Goal: Navigation & Orientation: Understand site structure

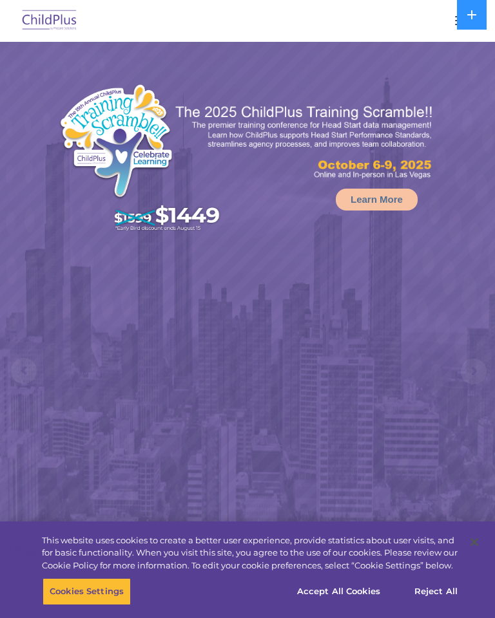
select select "MEDIUM"
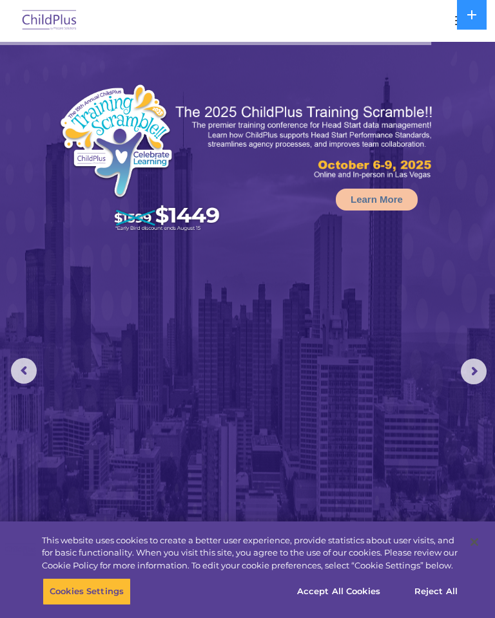
click at [475, 17] on icon at bounding box center [471, 15] width 10 height 10
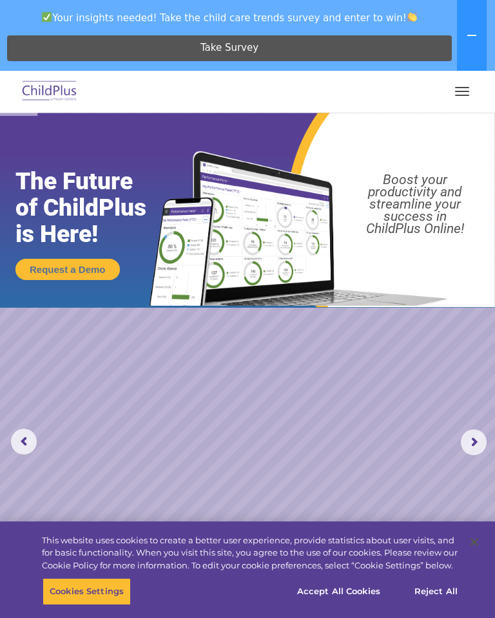
click at [466, 95] on span "button" at bounding box center [462, 95] width 14 height 1
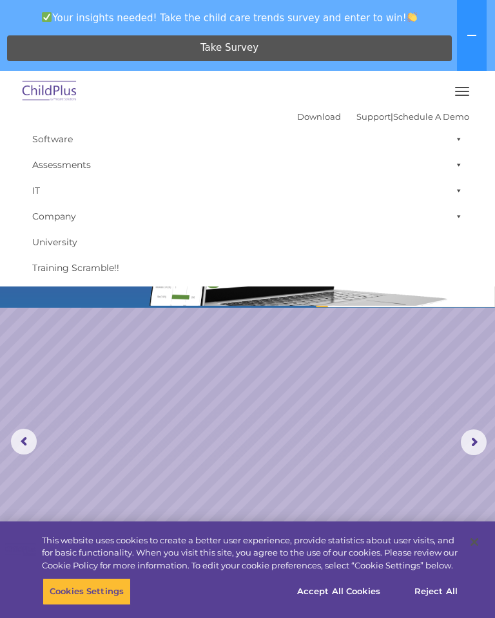
click at [473, 94] on button "button" at bounding box center [461, 91] width 27 height 21
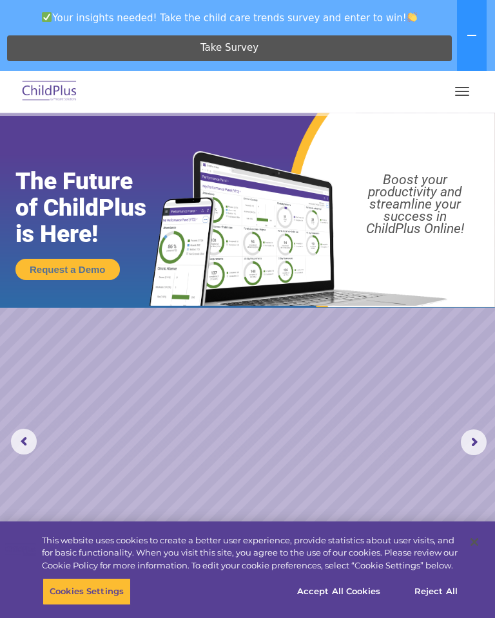
click at [463, 90] on button "button" at bounding box center [461, 91] width 27 height 21
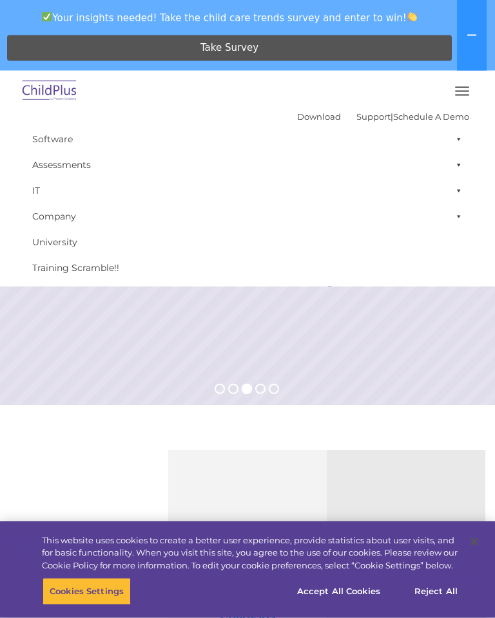
scroll to position [368, 0]
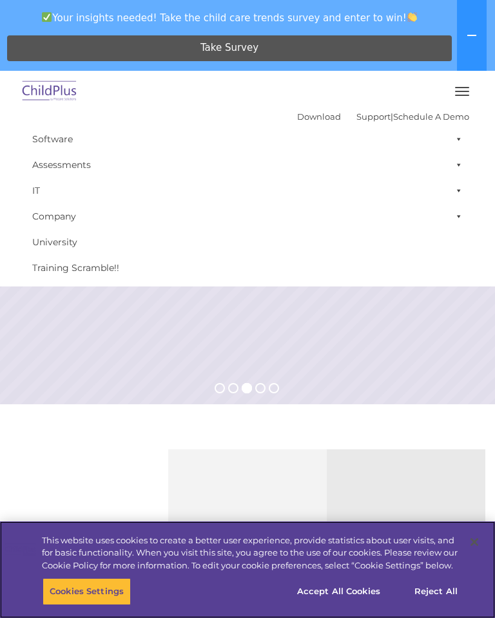
click at [360, 606] on button "Accept All Cookies" at bounding box center [338, 592] width 97 height 27
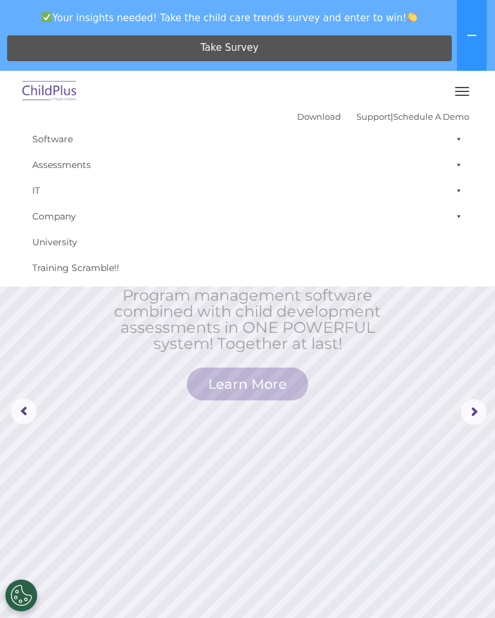
scroll to position [0, 0]
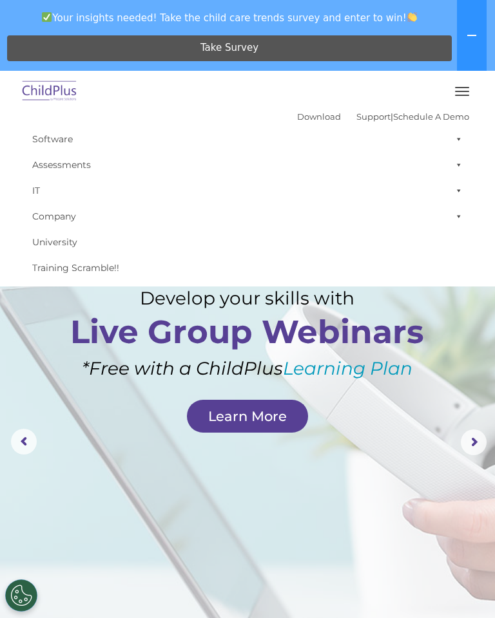
click at [470, 91] on button "button" at bounding box center [461, 91] width 27 height 21
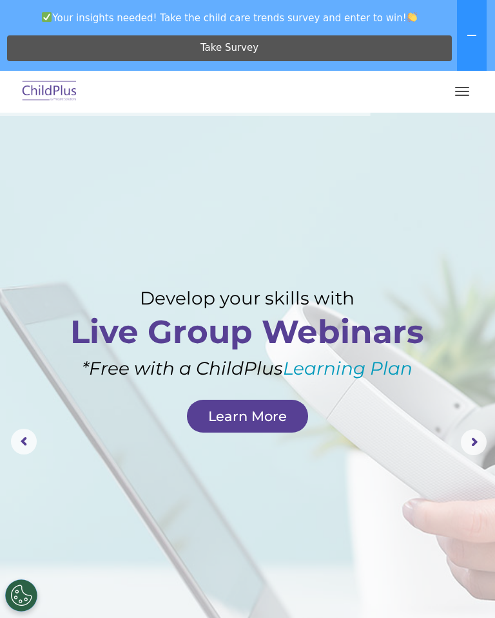
click at [474, 41] on button at bounding box center [472, 35] width 30 height 71
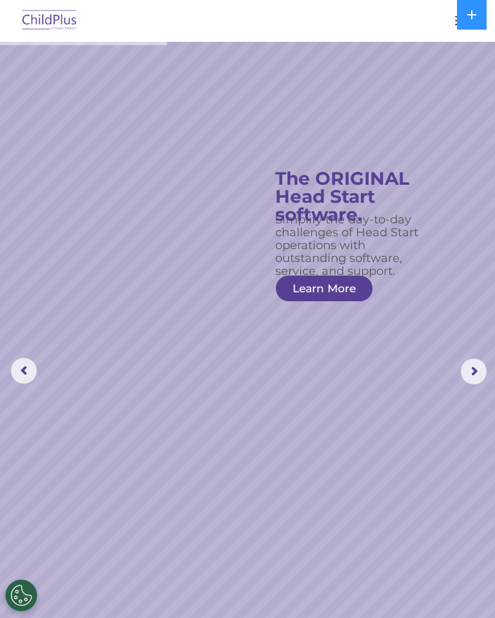
click at [55, 24] on img at bounding box center [49, 21] width 61 height 30
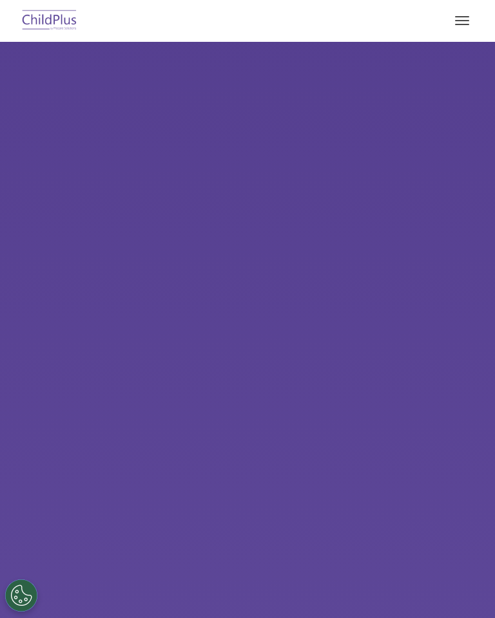
select select "MEDIUM"
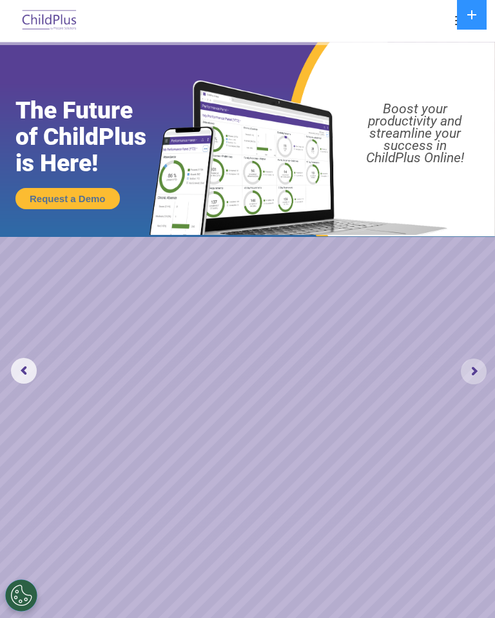
click at [479, 368] on rs-arrow at bounding box center [474, 372] width 26 height 26
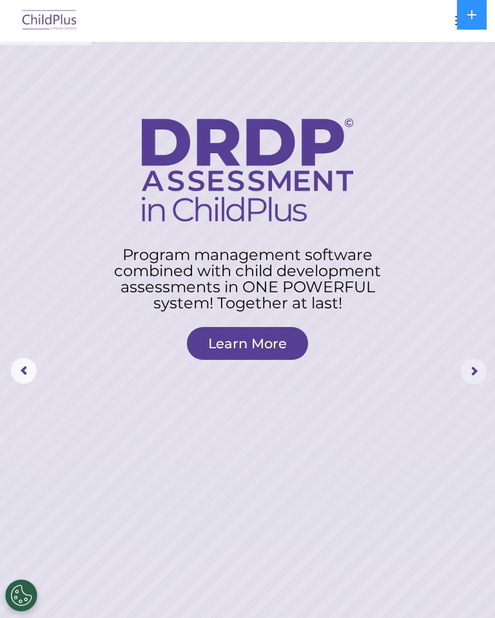
click at [483, 369] on rs-arrow at bounding box center [474, 372] width 26 height 26
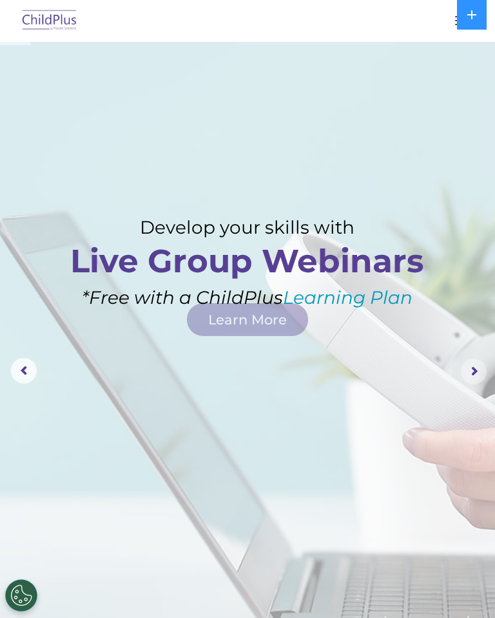
click at [478, 373] on rs-arrow at bounding box center [474, 372] width 26 height 26
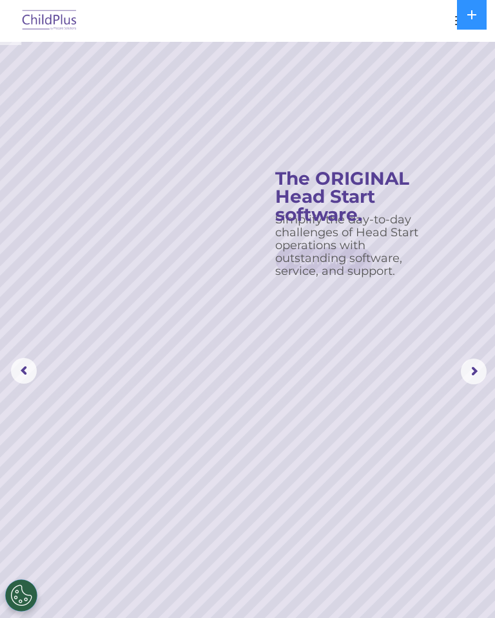
click at [477, 374] on rs-arrow at bounding box center [474, 372] width 26 height 26
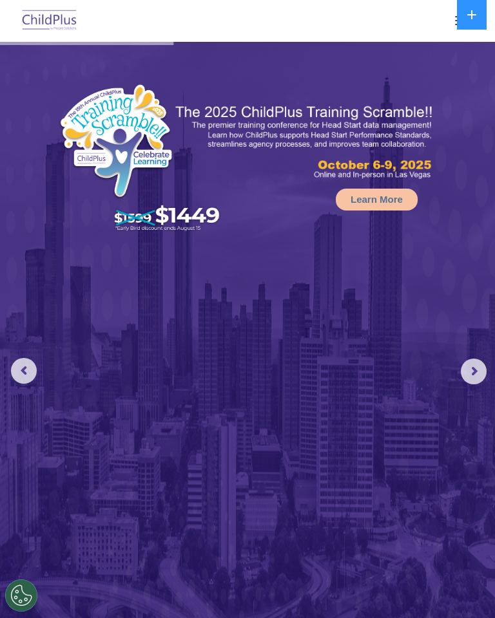
click at [486, 378] on rs-arrow at bounding box center [474, 372] width 26 height 26
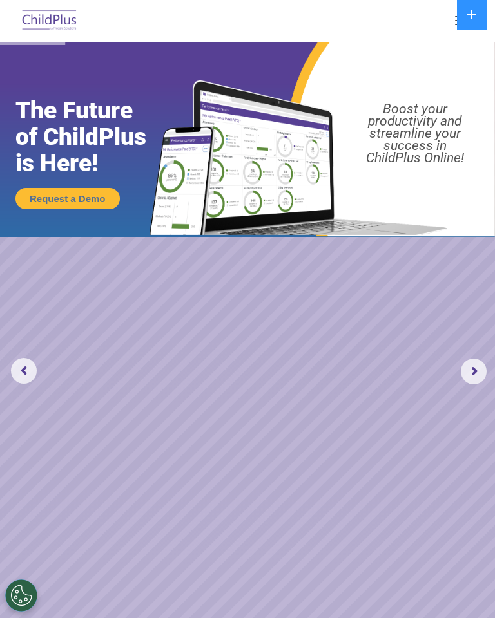
click at [485, 383] on rs-arrow at bounding box center [474, 372] width 26 height 26
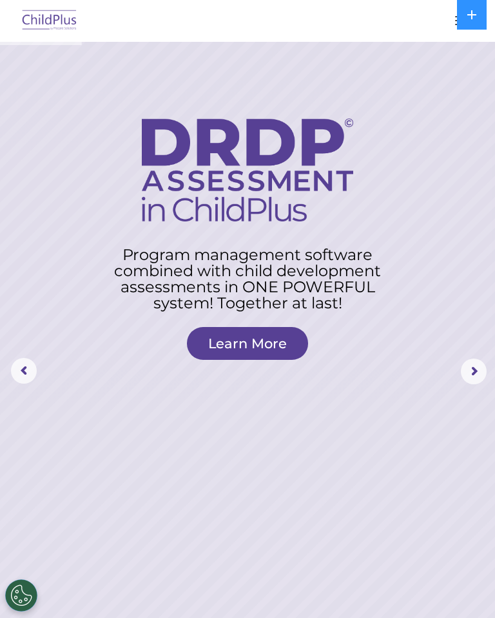
click at [486, 379] on rs-arrow at bounding box center [474, 372] width 26 height 26
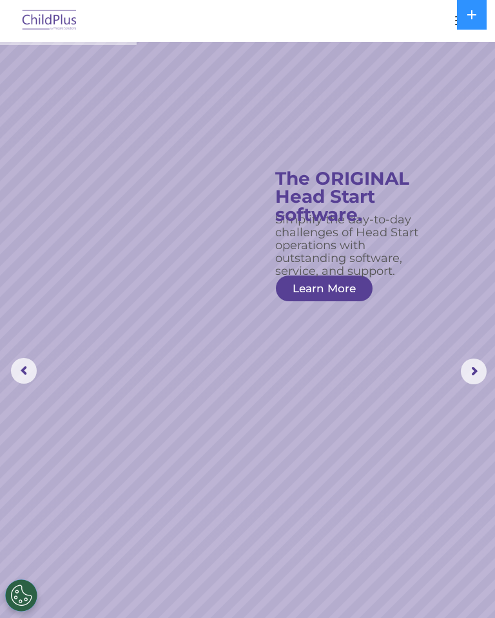
click at [463, 15] on button at bounding box center [472, 15] width 30 height 30
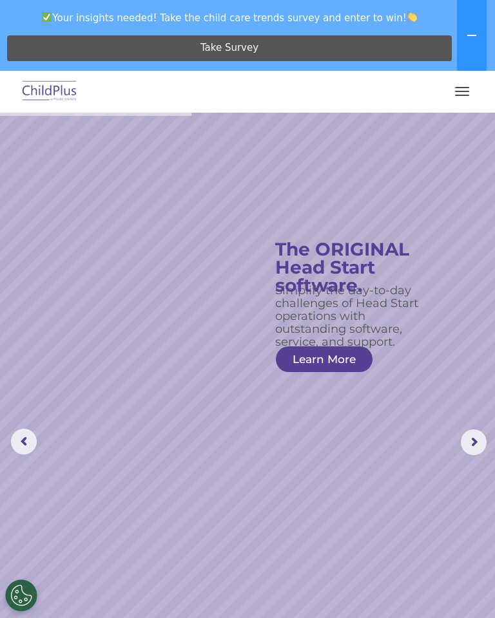
click at [471, 93] on button "button" at bounding box center [461, 91] width 27 height 21
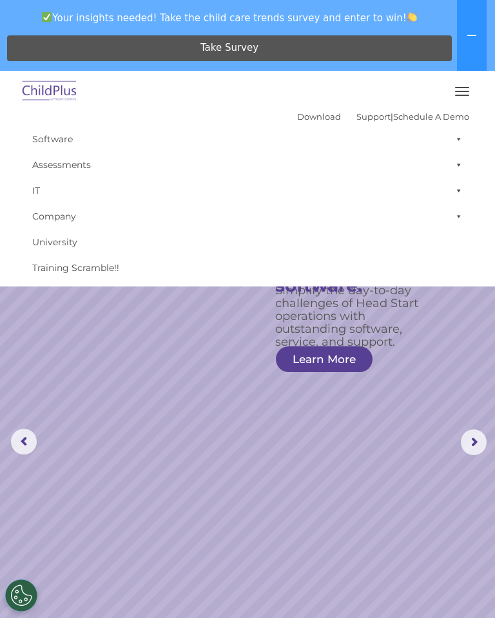
click at [472, 99] on button "button" at bounding box center [461, 91] width 27 height 21
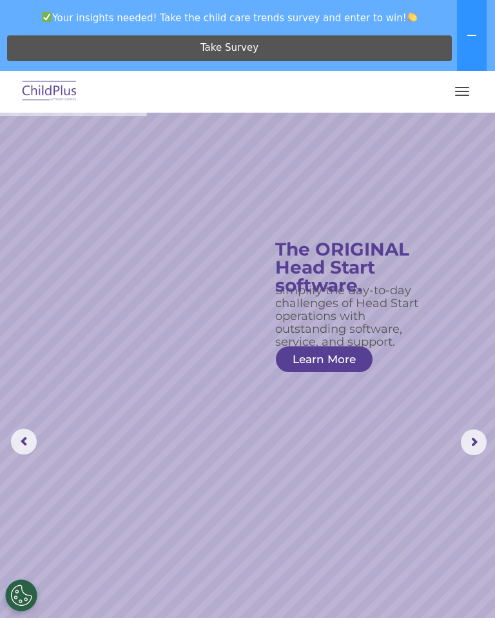
click at [469, 94] on button "button" at bounding box center [461, 91] width 27 height 21
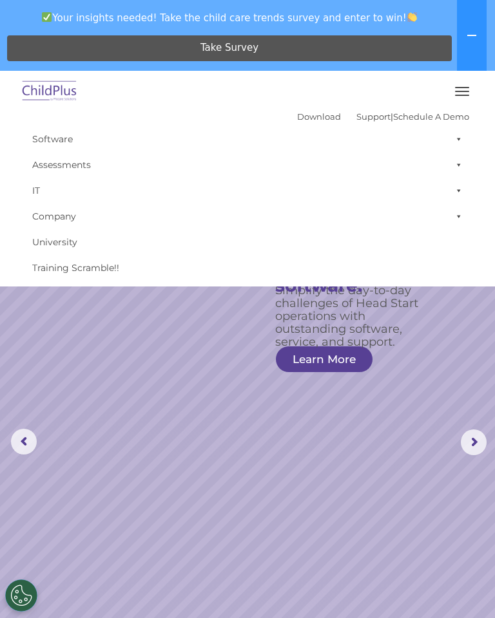
click at [462, 141] on span at bounding box center [456, 139] width 13 height 26
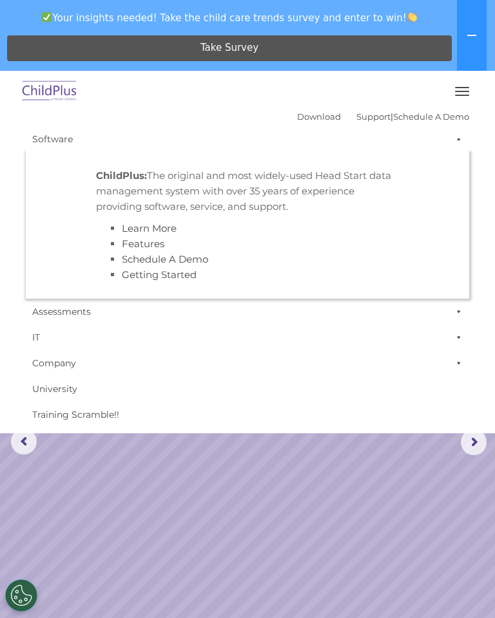
click at [457, 309] on span at bounding box center [456, 312] width 13 height 26
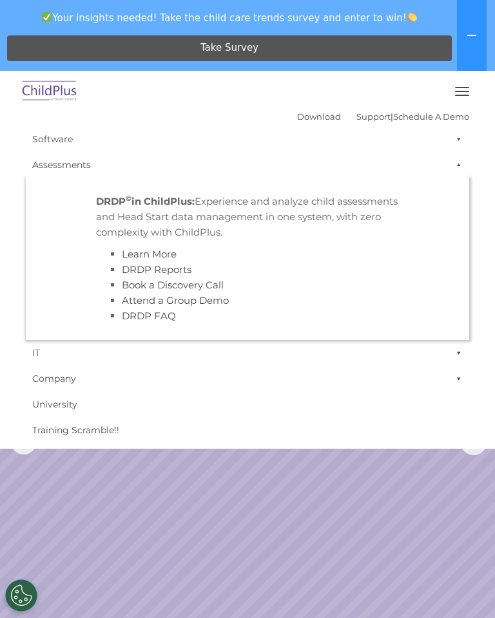
click at [462, 347] on span at bounding box center [456, 353] width 13 height 26
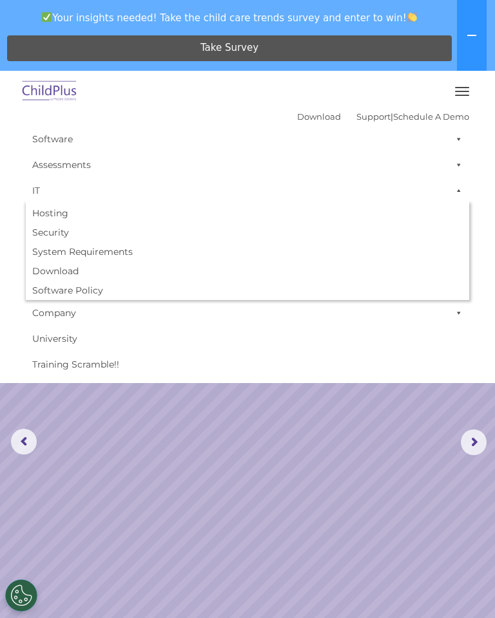
click at [461, 308] on span at bounding box center [456, 313] width 13 height 26
